Goal: Task Accomplishment & Management: Manage account settings

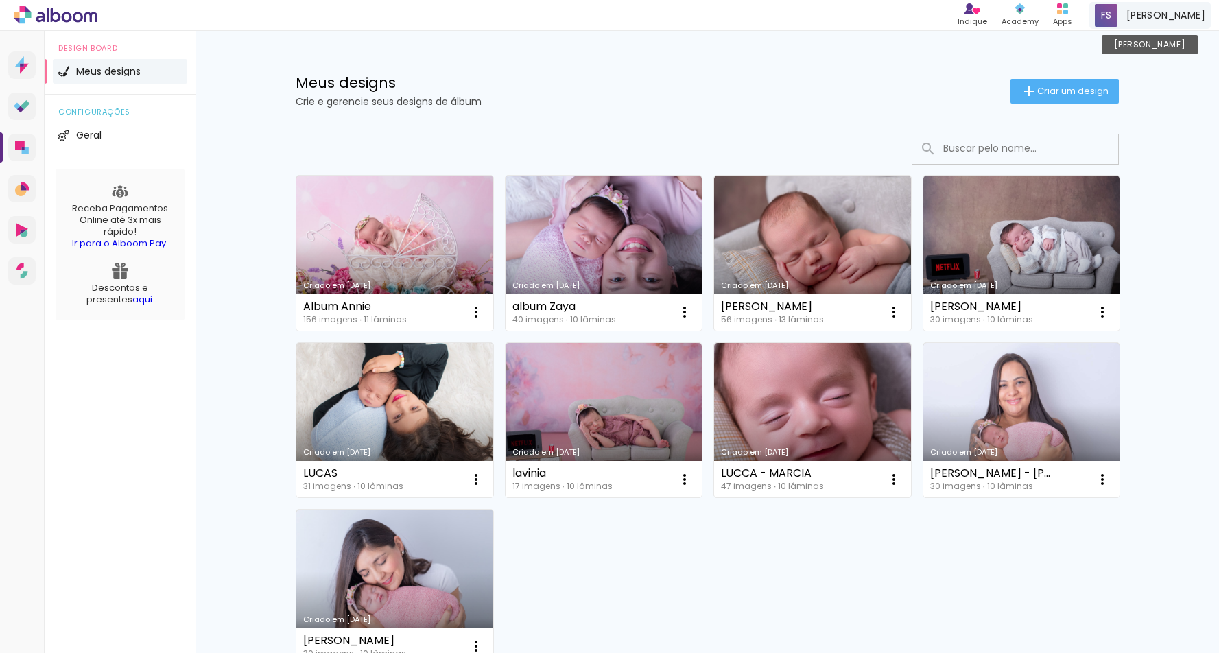
click at [1193, 16] on span "fernanda" at bounding box center [1166, 15] width 79 height 14
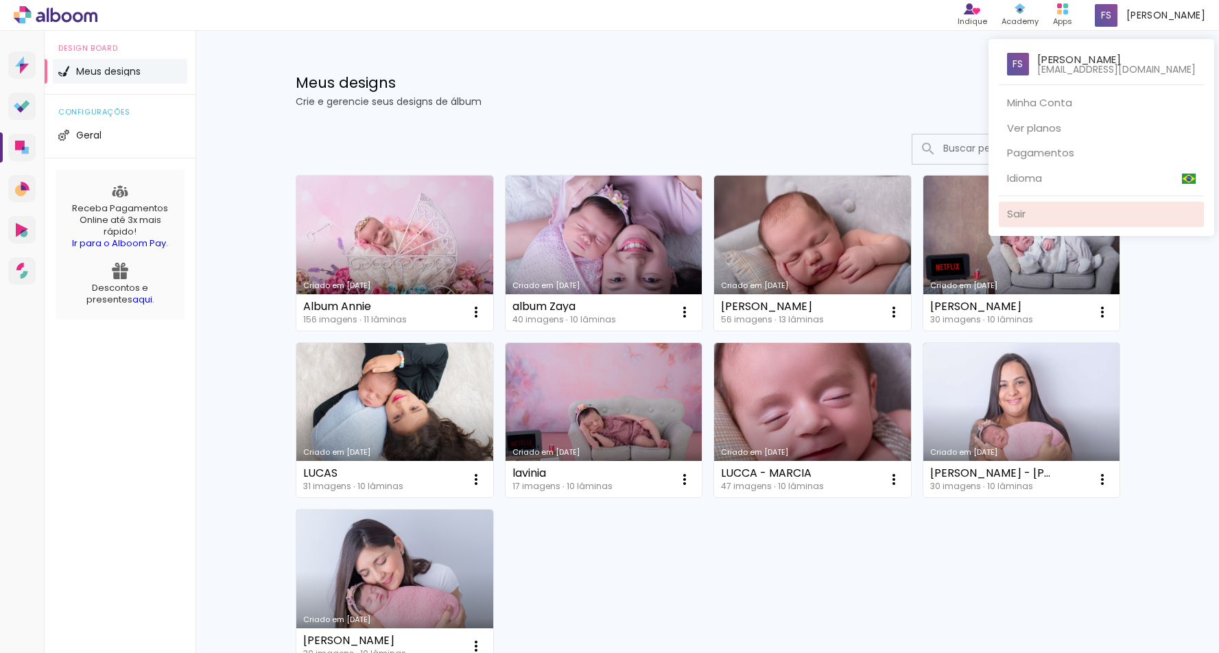
click at [1039, 212] on link "Sair" at bounding box center [1101, 214] width 205 height 25
